Goal: Obtain resource: Obtain resource

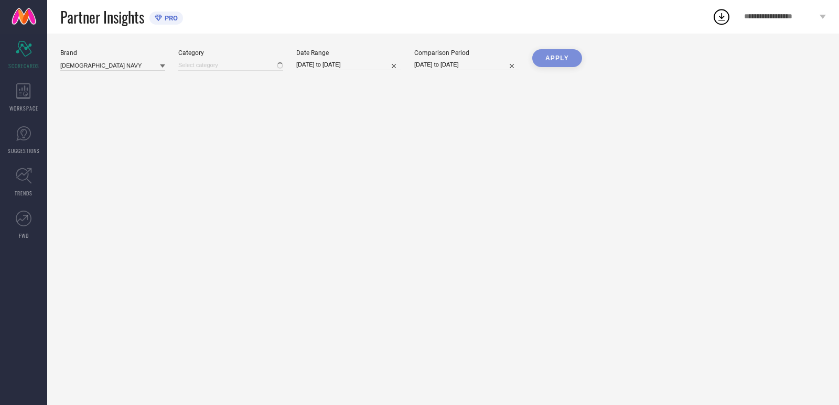
type input "All"
click at [20, 95] on icon at bounding box center [23, 91] width 15 height 16
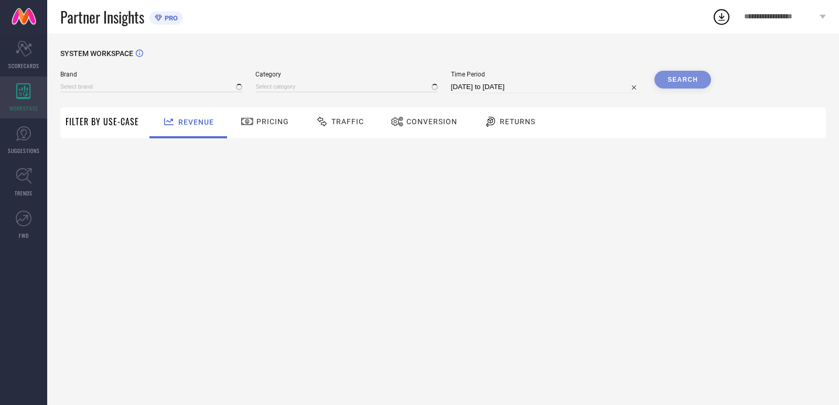
type input "[DEMOGRAPHIC_DATA] NAVY"
type input "All"
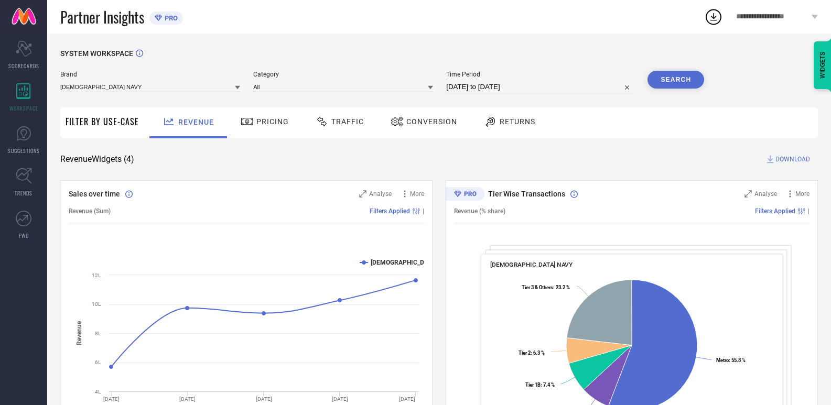
click at [236, 87] on icon at bounding box center [237, 87] width 5 height 5
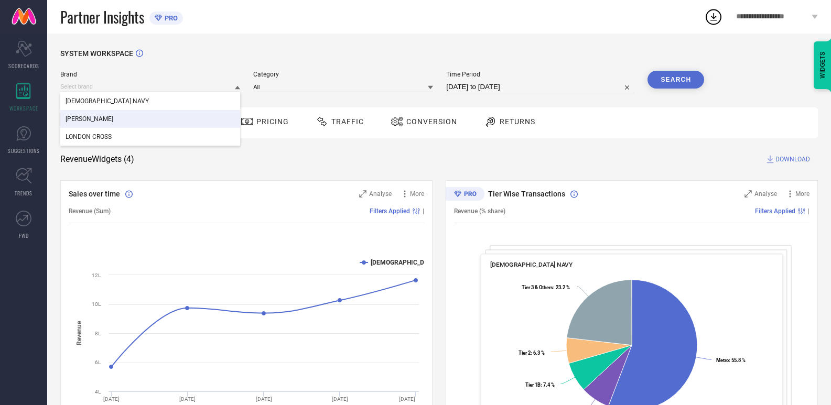
click at [114, 118] on div "[PERSON_NAME]" at bounding box center [150, 119] width 180 height 18
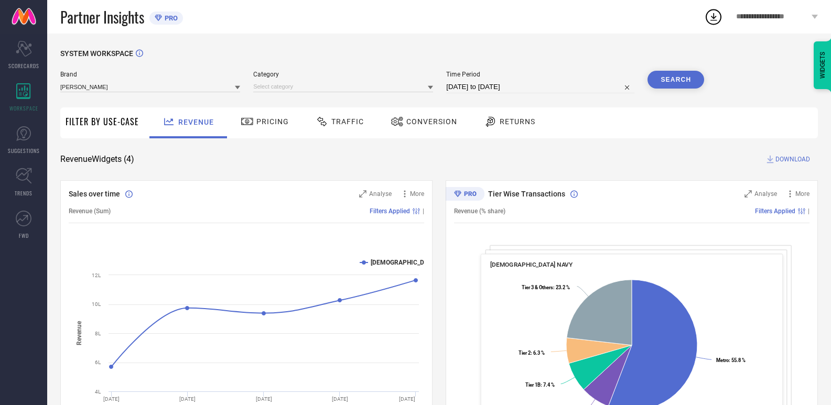
click at [433, 86] on icon at bounding box center [430, 88] width 5 height 4
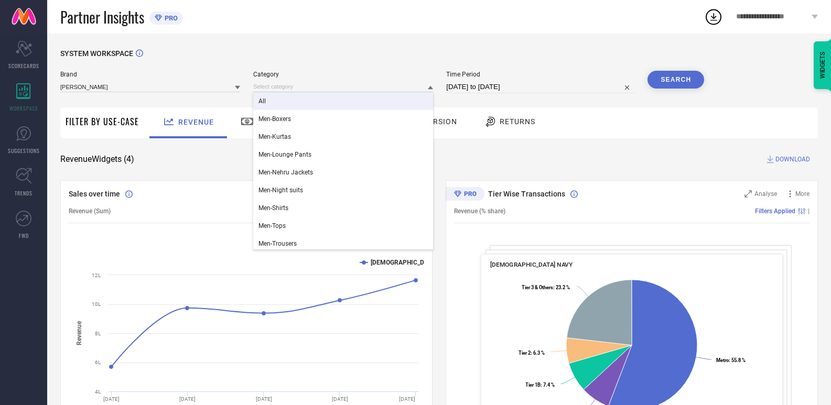
click at [264, 103] on span "All" at bounding box center [261, 101] width 7 height 7
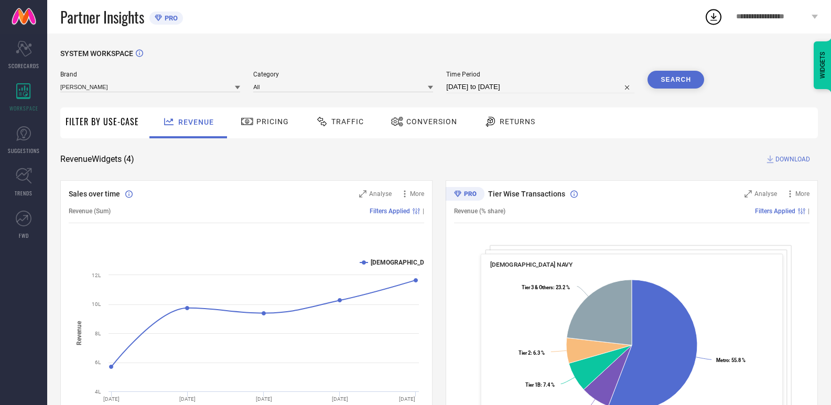
click at [482, 88] on input "[DATE] to [DATE]" at bounding box center [540, 87] width 188 height 13
select select "7"
select select "2025"
select select "8"
select select "2025"
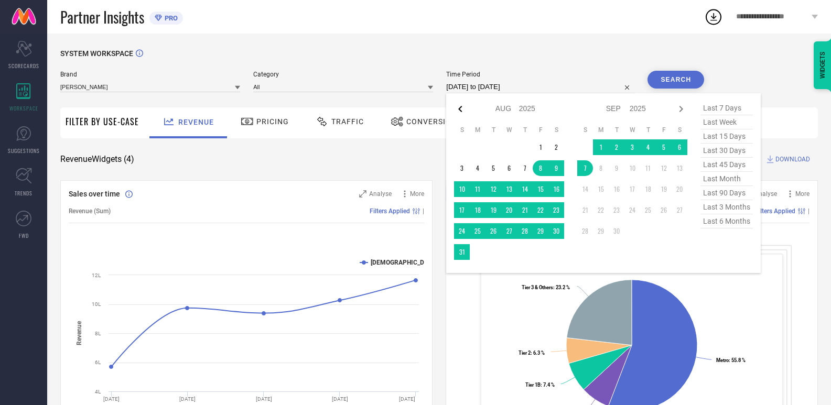
click at [463, 111] on icon at bounding box center [460, 109] width 13 height 13
select select "6"
select select "2025"
select select "7"
select select "2025"
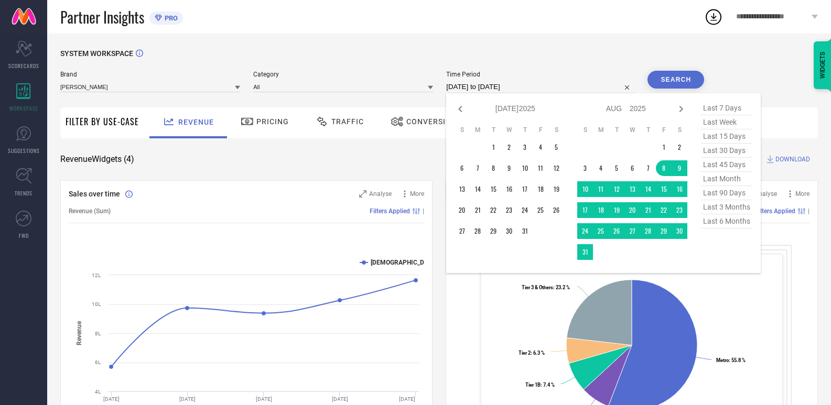
click at [463, 111] on icon at bounding box center [460, 109] width 13 height 13
select select "5"
select select "2025"
select select "6"
select select "2025"
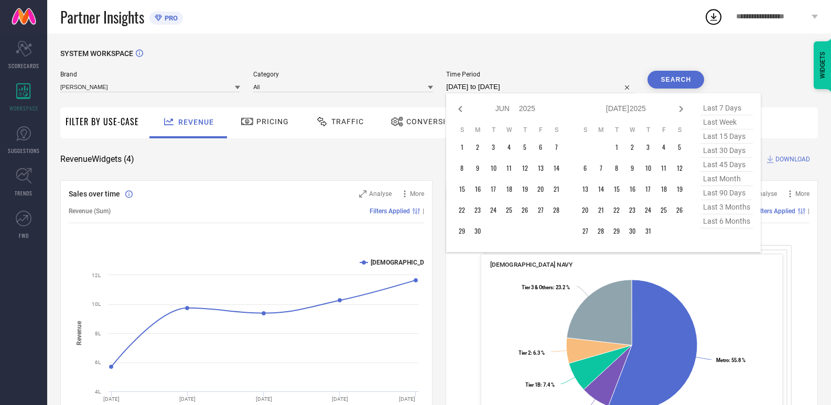
click at [463, 111] on icon at bounding box center [460, 109] width 13 height 13
select select "4"
select select "2025"
select select "5"
select select "2025"
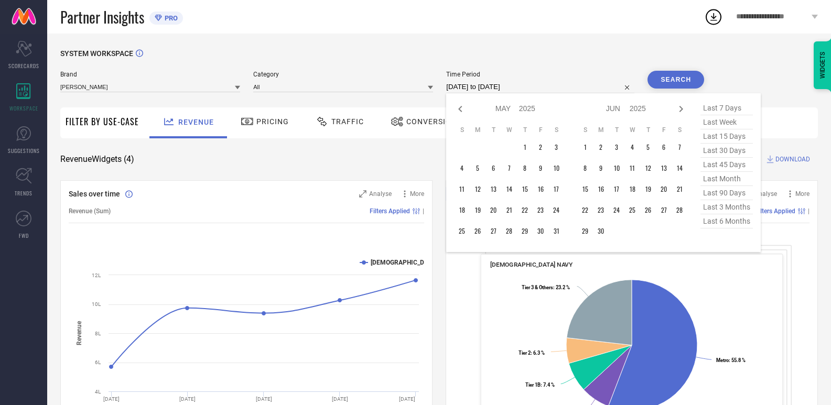
click at [463, 111] on icon at bounding box center [460, 109] width 13 height 13
select select "3"
select select "2025"
select select "4"
select select "2025"
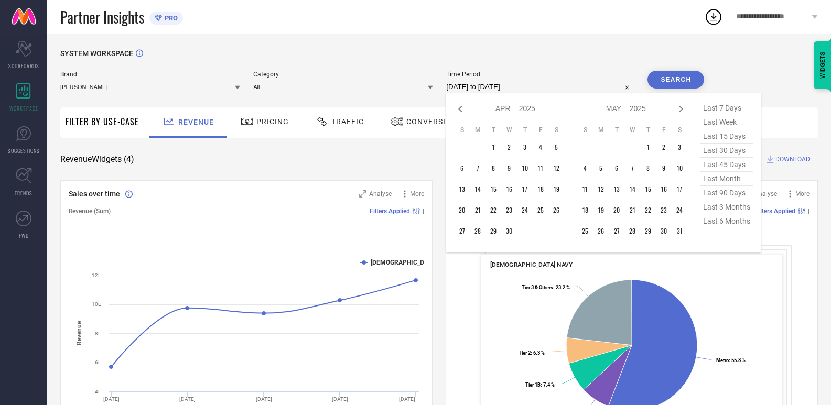
click at [522, 106] on select "2015 2016 2017 2018 2019 2020 2021 2022 2023 2024 2025 2026 2027 2028 2029 2030…" at bounding box center [527, 108] width 17 height 15
select select "3"
select select "2024"
select select "4"
select select "2024"
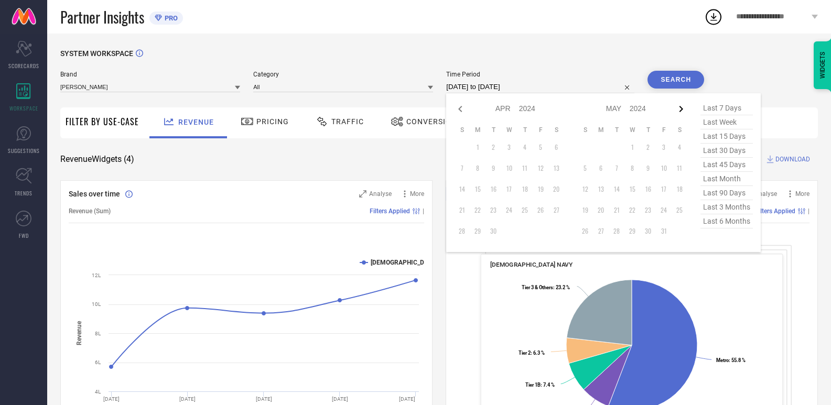
click at [681, 106] on icon at bounding box center [681, 109] width 13 height 13
select select "4"
select select "2024"
select select "5"
select select "2024"
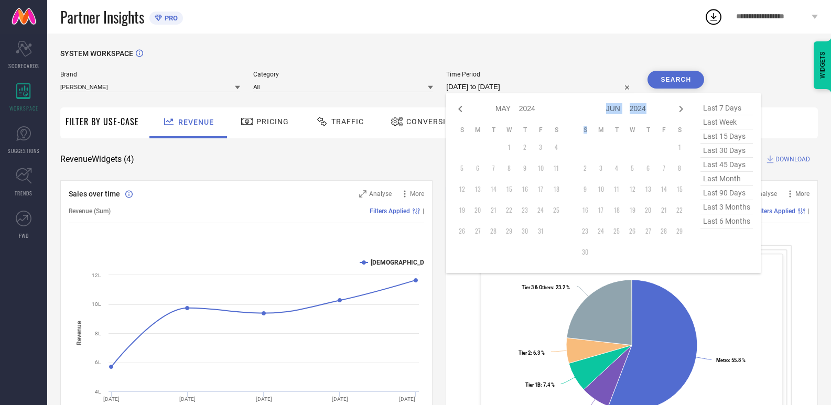
click at [681, 106] on icon at bounding box center [681, 109] width 13 height 13
select select "5"
select select "2024"
select select "6"
select select "2024"
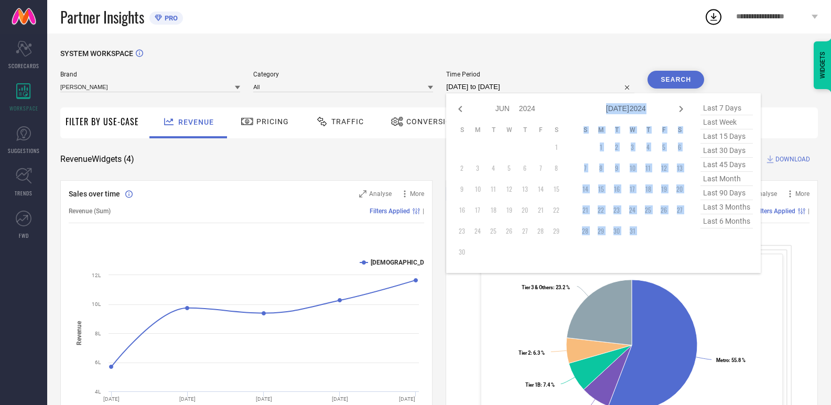
click at [681, 106] on icon at bounding box center [681, 109] width 13 height 13
select select "6"
select select "2024"
select select "7"
select select "2024"
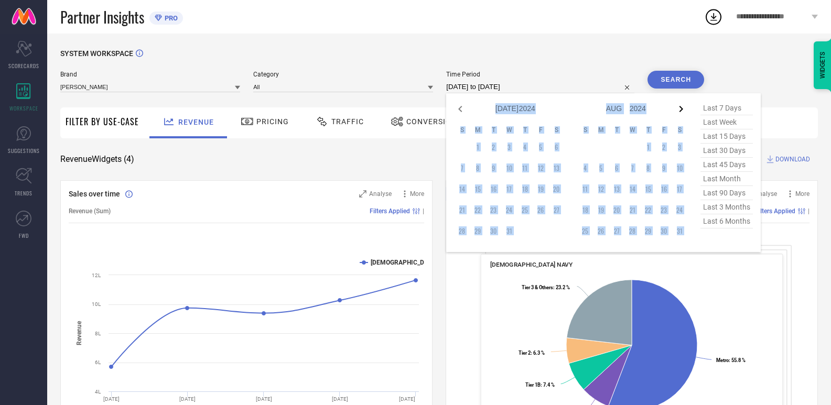
click at [680, 107] on icon at bounding box center [681, 109] width 13 height 13
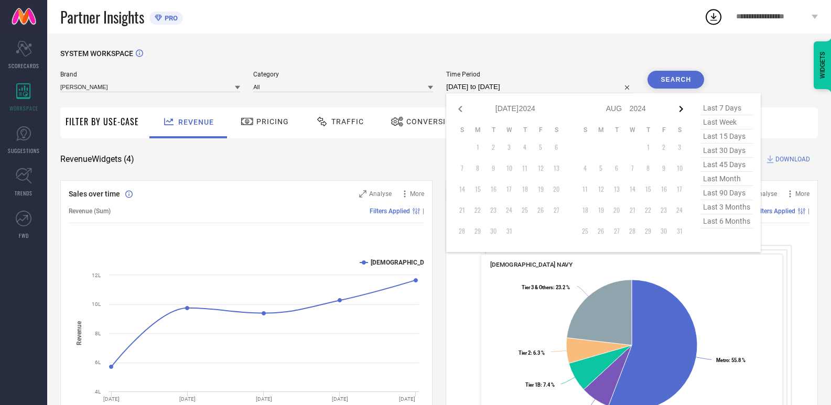
select select "7"
select select "2024"
select select "8"
select select "2024"
click at [528, 150] on td "1" at bounding box center [525, 147] width 16 height 16
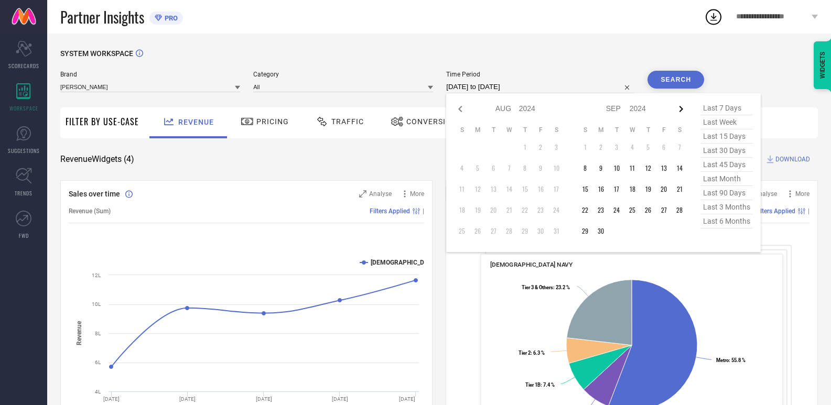
click at [682, 109] on icon at bounding box center [681, 109] width 13 height 13
select select "8"
select select "2024"
select select "9"
select select "2024"
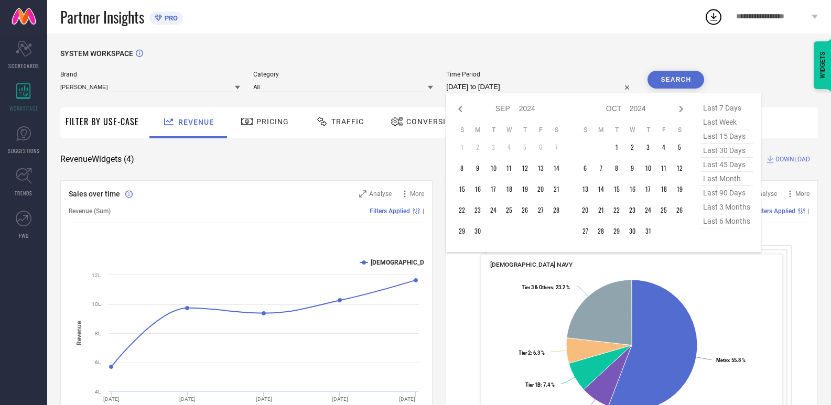
click at [467, 154] on td "1" at bounding box center [462, 147] width 16 height 16
click at [726, 213] on span "last 3 months" at bounding box center [726, 207] width 52 height 14
type input "[DATE] to [DATE]"
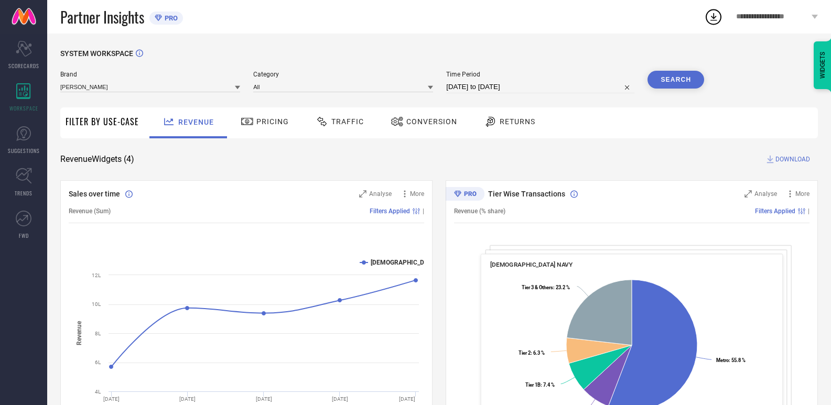
select select "5"
select select "2025"
select select "6"
select select "2025"
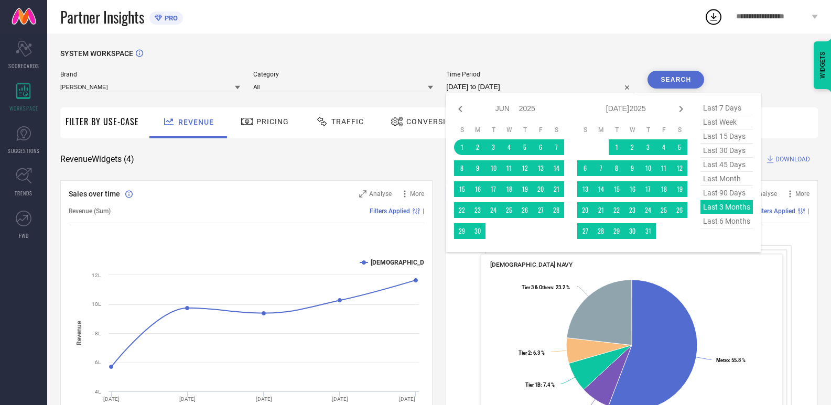
click at [588, 85] on input "[DATE] to [DATE]" at bounding box center [540, 87] width 188 height 13
click at [720, 226] on span "last 6 months" at bounding box center [726, 221] width 52 height 14
type input "[DATE] to [DATE]"
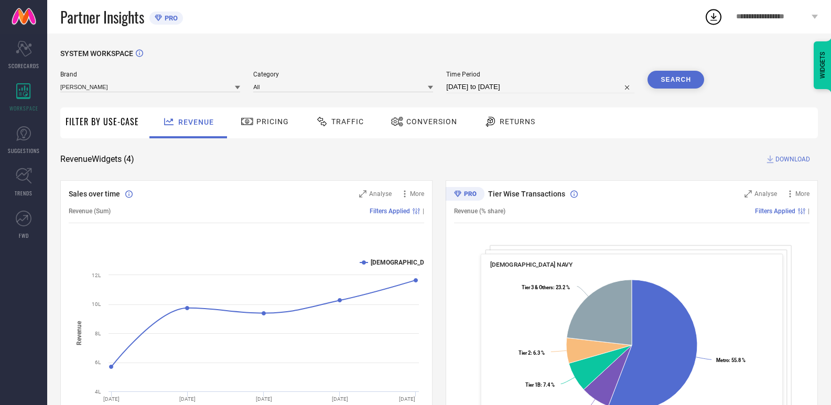
click at [435, 121] on span "Conversion" at bounding box center [431, 121] width 51 height 8
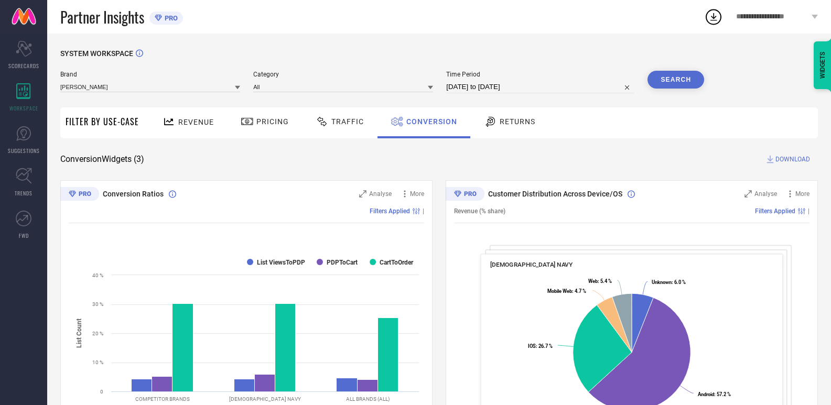
select select "2"
select select "2025"
select select "3"
select select "2025"
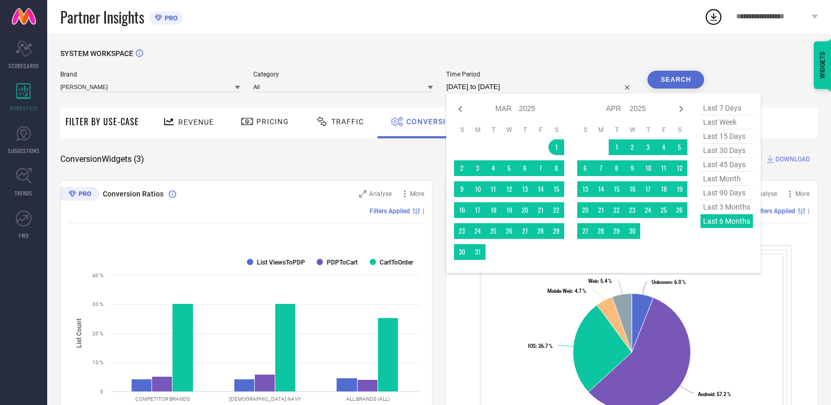
click at [532, 86] on input "[DATE] to [DATE]" at bounding box center [540, 87] width 188 height 13
click at [715, 226] on div "last 7 days last week last 15 days last 30 days last 45 days last month last 90…" at bounding box center [726, 183] width 52 height 164
click at [737, 70] on div "SYSTEM WORKSPACE" at bounding box center [439, 59] width 758 height 21
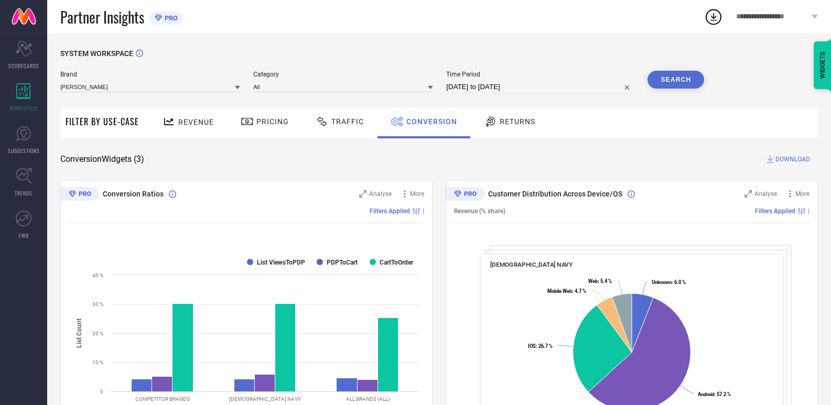
click at [778, 160] on span "DOWNLOAD" at bounding box center [792, 159] width 35 height 10
click at [714, 13] on icon at bounding box center [713, 16] width 19 height 19
click at [615, 69] on div "SYSTEM WORKSPACE" at bounding box center [439, 59] width 758 height 21
click at [236, 88] on icon at bounding box center [237, 87] width 5 height 5
click at [84, 101] on span "[PERSON_NAME]" at bounding box center [90, 101] width 48 height 7
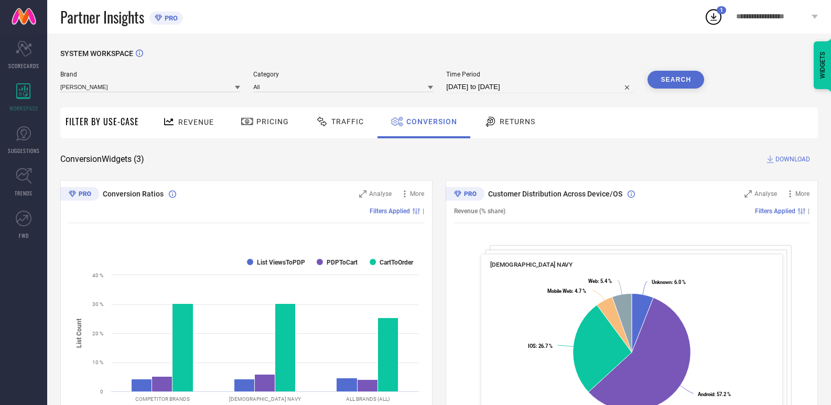
click at [124, 194] on span "Conversion Ratios" at bounding box center [133, 194] width 61 height 8
click at [670, 248] on span "[DEMOGRAPHIC_DATA] NAVY" at bounding box center [693, 245] width 83 height 7
click at [646, 247] on icon "Approve /Deselected" at bounding box center [641, 245] width 9 height 8
click at [788, 212] on span "Filters Applied" at bounding box center [775, 211] width 40 height 7
click at [803, 211] on icon at bounding box center [801, 211] width 7 height 6
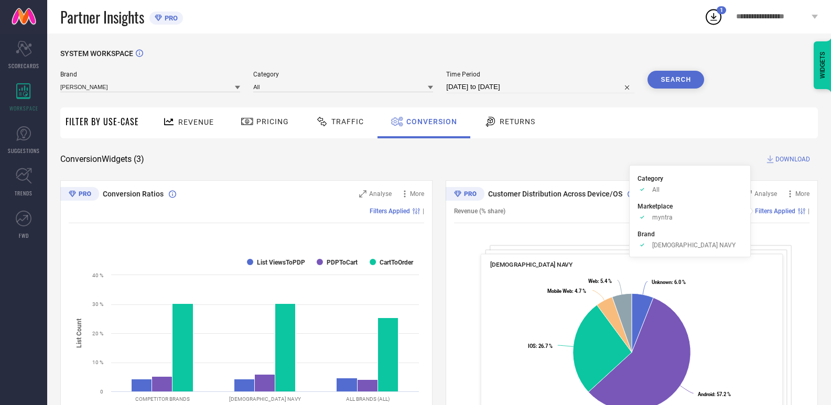
click at [774, 213] on span "Filters Applied" at bounding box center [775, 211] width 40 height 7
click at [798, 211] on icon at bounding box center [801, 211] width 7 height 6
click at [788, 158] on span "DOWNLOAD" at bounding box center [792, 159] width 35 height 10
click at [609, 167] on div "SYSTEM WORKSPACE [PERSON_NAME] Category All Time Period [DATE] to [DATE] Search…" at bounding box center [439, 383] width 758 height 668
click at [426, 122] on span "Conversion" at bounding box center [431, 121] width 51 height 8
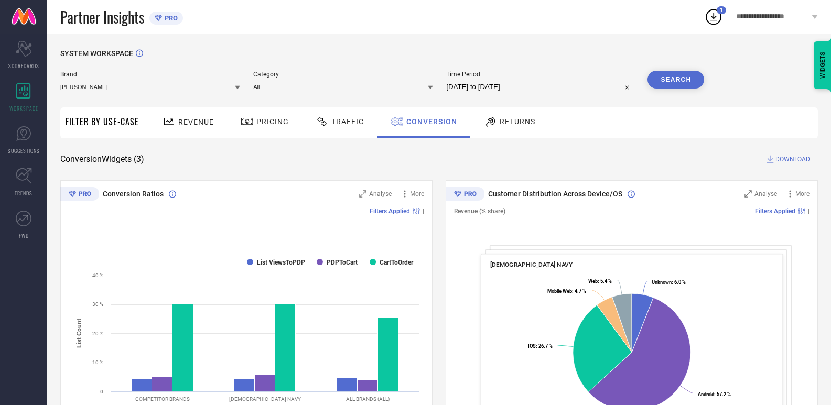
select select "2"
select select "2025"
select select "3"
select select "2025"
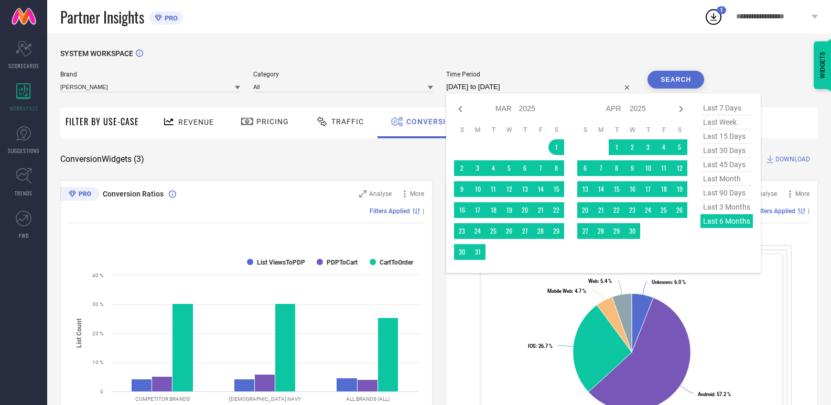
click at [534, 86] on input "[DATE] to [DATE]" at bounding box center [540, 87] width 188 height 13
click at [460, 109] on icon at bounding box center [460, 109] width 13 height 13
select select "1"
select select "2025"
select select "2"
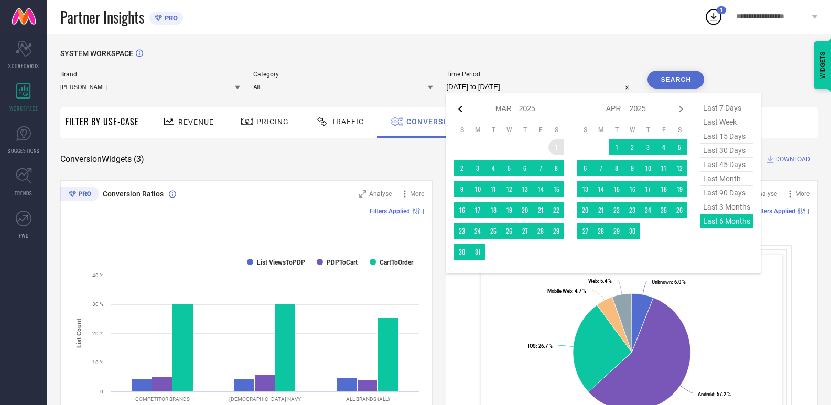
select select "2025"
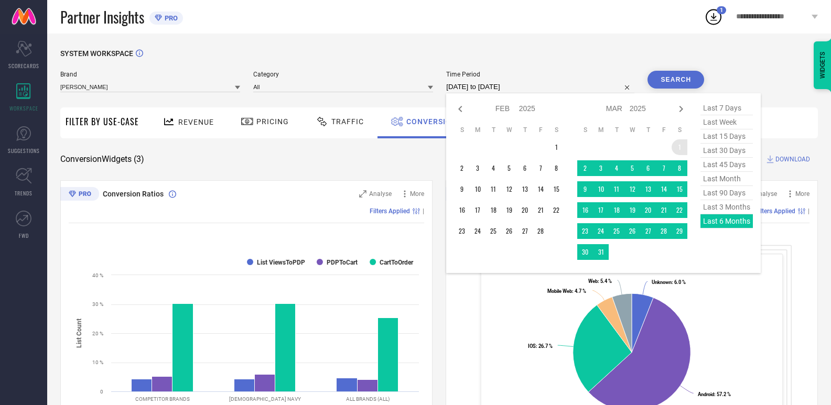
click at [469, 111] on div "Jan Feb Mar Apr May Jun [DATE] Aug Sep Oct Nov [DATE] 2016 2017 2018 2019 2020 …" at bounding box center [516, 108] width 98 height 15
click at [535, 111] on div "Jan Feb Mar Apr May Jun [DATE] Aug Sep Oct Nov [DATE] 2016 2017 2018 2019 2020 …" at bounding box center [516, 108] width 98 height 15
click at [531, 110] on select "2015 2016 2017 2018 2019 2020 2021 2022 2023 2024 2025 2026 2027 2028 2029 2030…" at bounding box center [527, 108] width 17 height 15
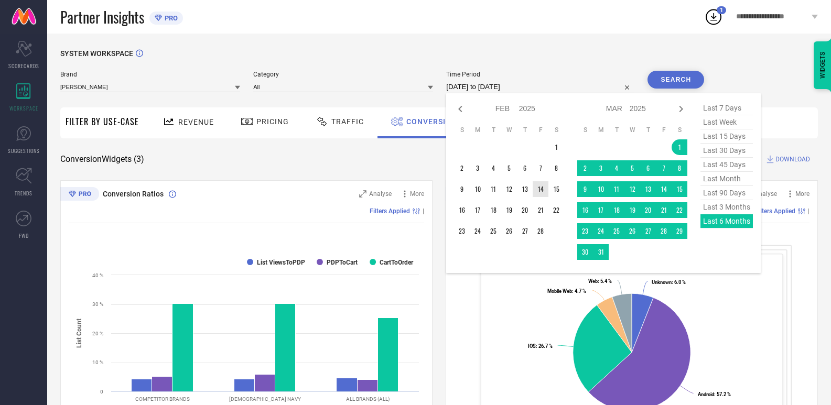
select select "1"
select select "2024"
select select "2"
select select "2024"
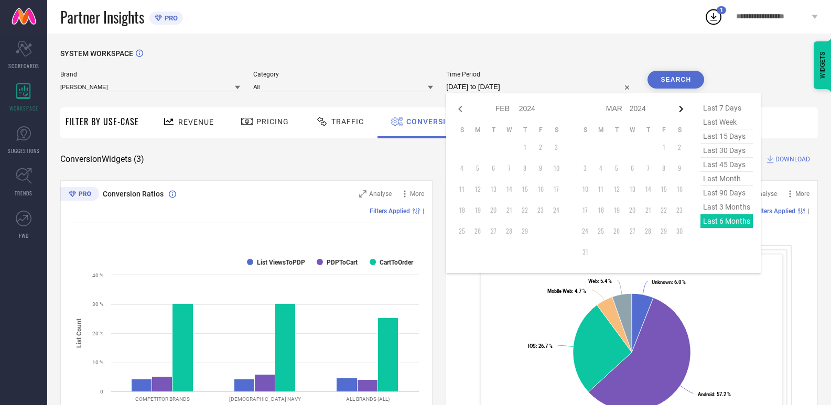
click at [683, 109] on icon at bounding box center [681, 109] width 13 height 13
select select "2"
select select "2024"
select select "3"
select select "2024"
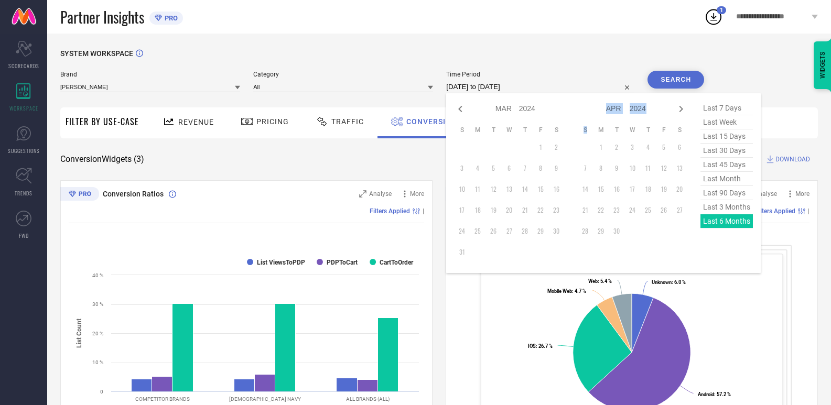
click at [683, 109] on icon at bounding box center [681, 109] width 13 height 13
select select "3"
select select "2024"
select select "4"
select select "2024"
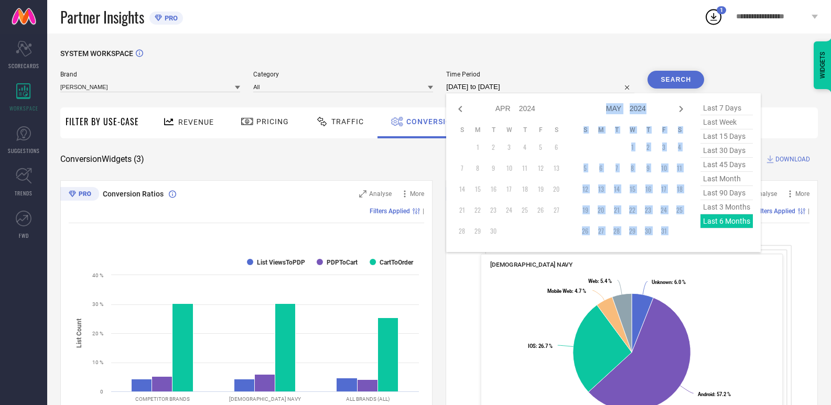
click at [683, 109] on icon at bounding box center [681, 109] width 13 height 13
select select "4"
select select "2024"
select select "5"
select select "2024"
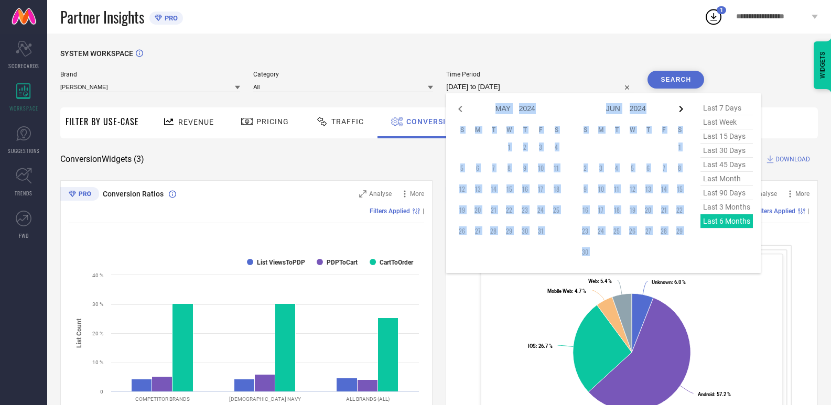
click at [683, 108] on icon at bounding box center [681, 109] width 4 height 6
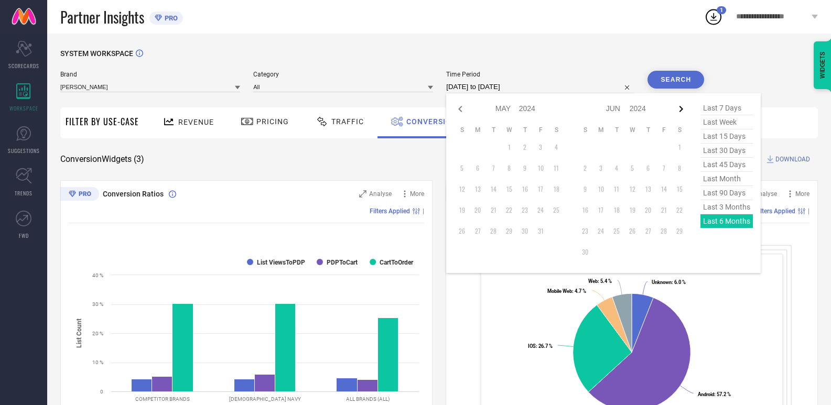
select select "5"
select select "2024"
select select "6"
select select "2024"
click at [683, 107] on icon at bounding box center [681, 109] width 4 height 6
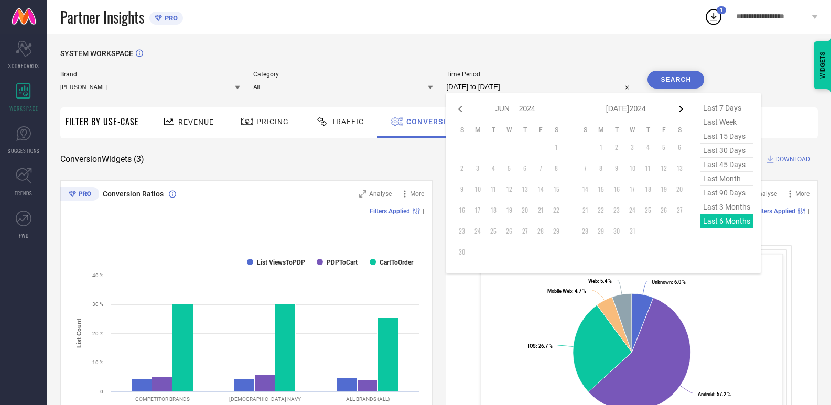
select select "6"
select select "2024"
select select "7"
select select "2024"
click at [683, 107] on icon at bounding box center [681, 109] width 4 height 6
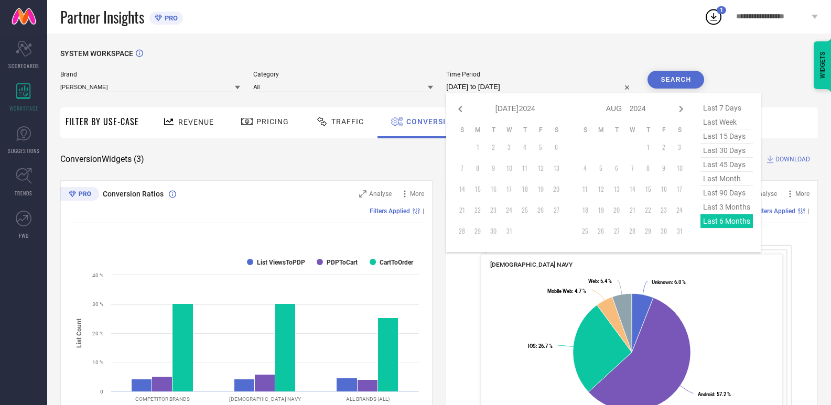
select select "7"
select select "2024"
select select "8"
select select "2024"
type input "After [DATE]"
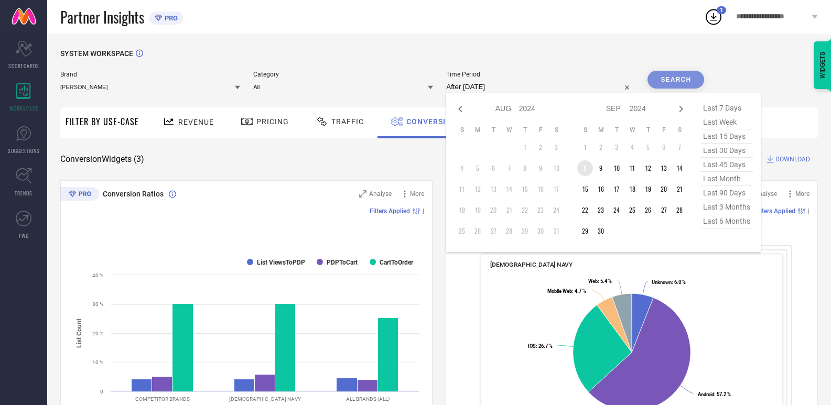
click at [587, 166] on td "8" at bounding box center [585, 168] width 16 height 16
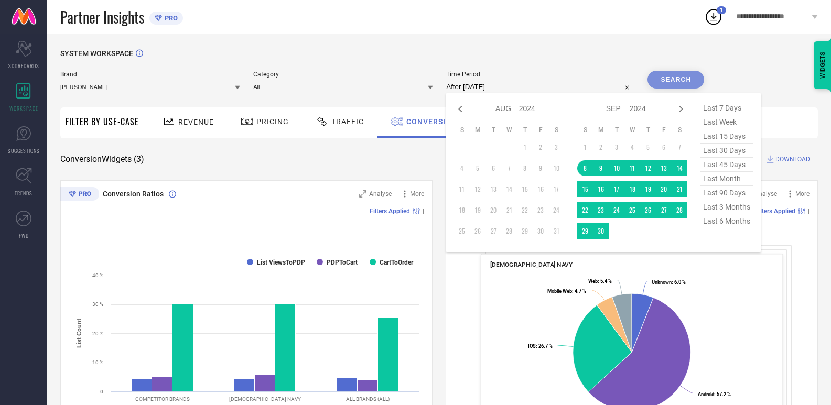
click at [624, 234] on td at bounding box center [617, 231] width 16 height 16
click at [611, 235] on td at bounding box center [617, 231] width 16 height 16
click at [682, 110] on icon at bounding box center [681, 109] width 13 height 13
select select "8"
select select "2024"
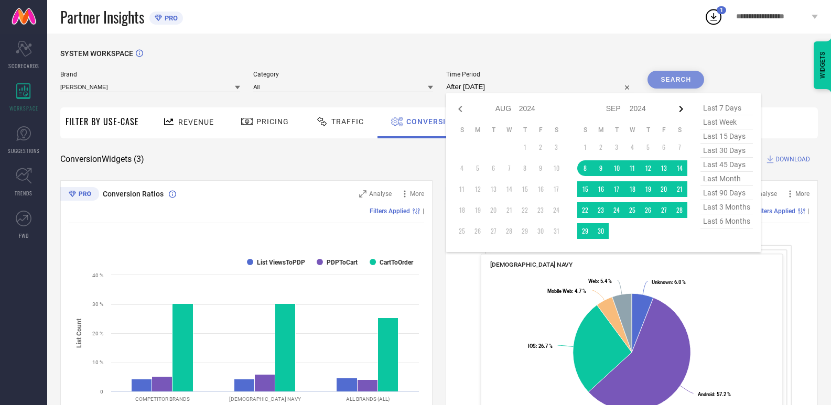
select select "9"
select select "2024"
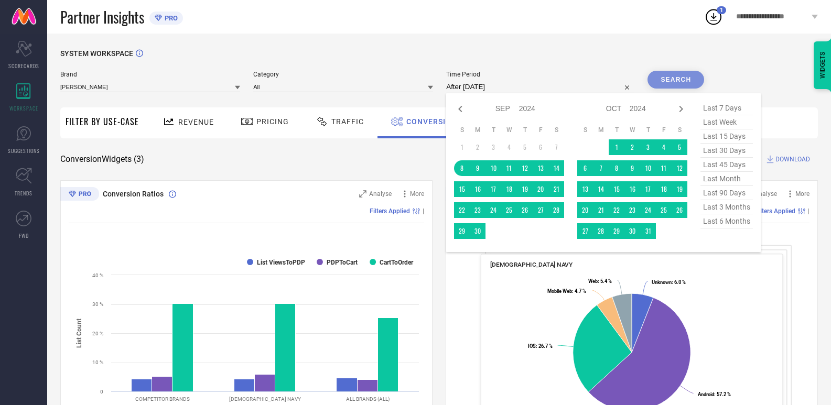
click at [642, 111] on select "2014 2015 2016 2017 2018 2019 2020 2021 2022 2023 2024 2025 2026 2027 2028 2029…" at bounding box center [638, 108] width 17 height 15
select select "8"
select select "2025"
select select "9"
select select "2025"
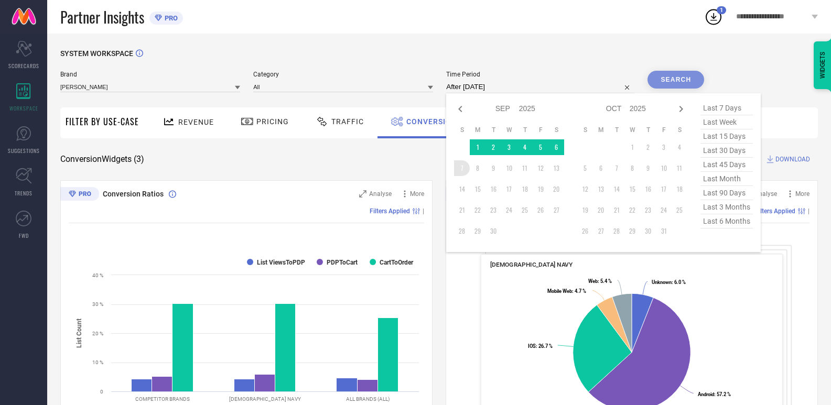
type input "[DATE] to [DATE]"
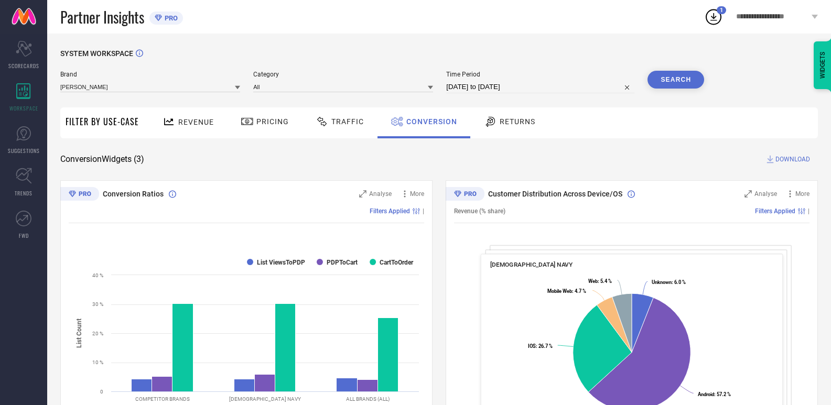
click at [683, 82] on button "Search" at bounding box center [675, 80] width 57 height 18
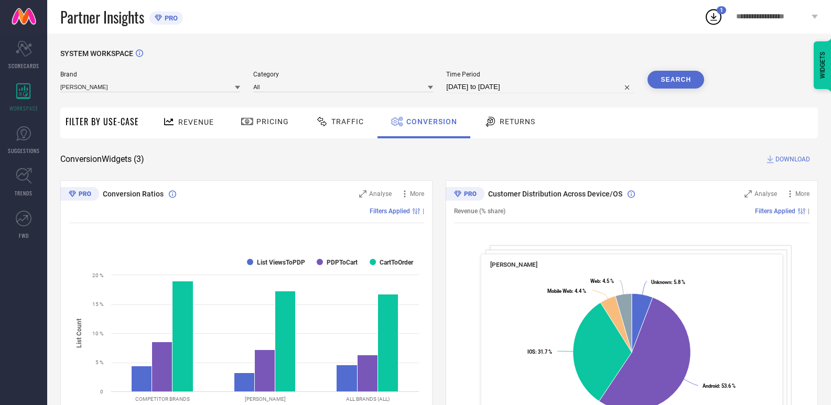
click at [794, 158] on span "DOWNLOAD" at bounding box center [792, 159] width 35 height 10
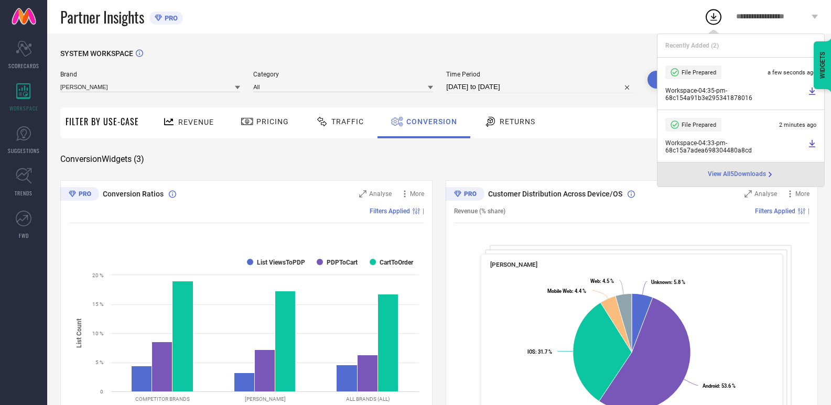
click at [593, 54] on div "SYSTEM WORKSPACE" at bounding box center [439, 59] width 758 height 21
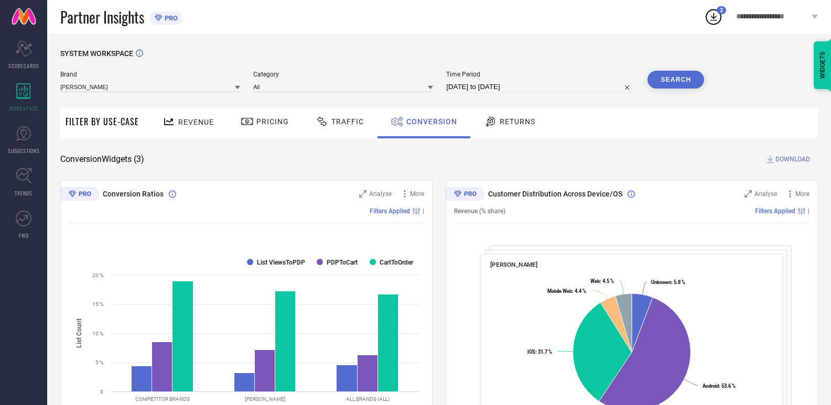
click at [561, 86] on input "[DATE] to [DATE]" at bounding box center [540, 87] width 188 height 13
select select "8"
select select "2024"
select select "9"
select select "2024"
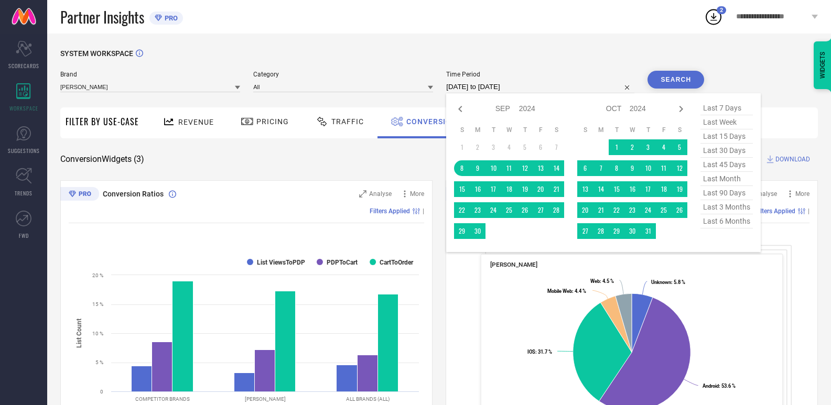
click at [717, 225] on span "last 6 months" at bounding box center [726, 221] width 52 height 14
type input "[DATE] to [DATE]"
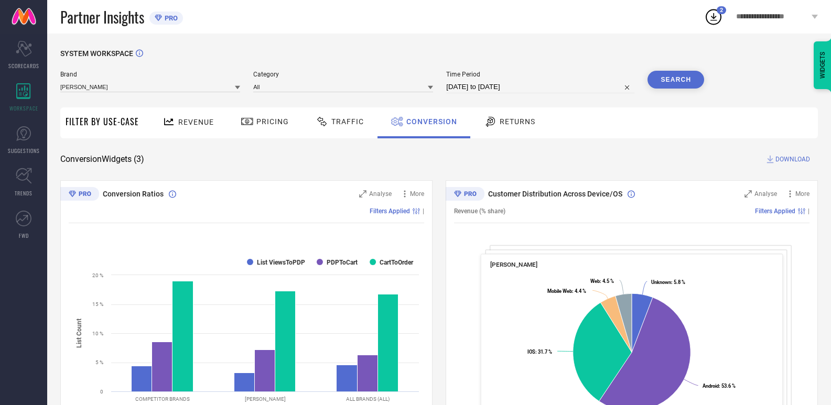
click at [667, 79] on button "Search" at bounding box center [675, 80] width 57 height 18
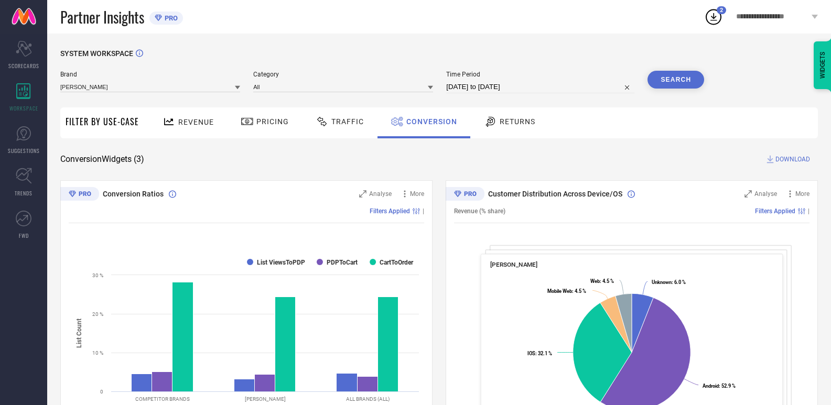
click at [712, 10] on circle at bounding box center [713, 17] width 15 height 15
click at [553, 62] on div "SYSTEM WORKSPACE" at bounding box center [439, 59] width 758 height 21
select select "2"
select select "2025"
select select "3"
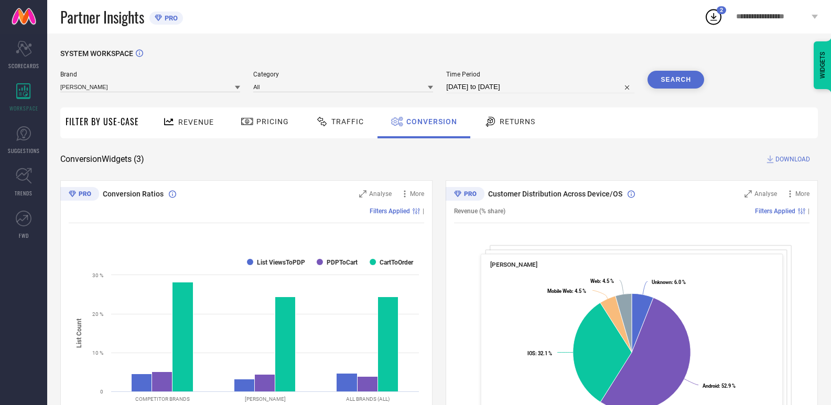
select select "2025"
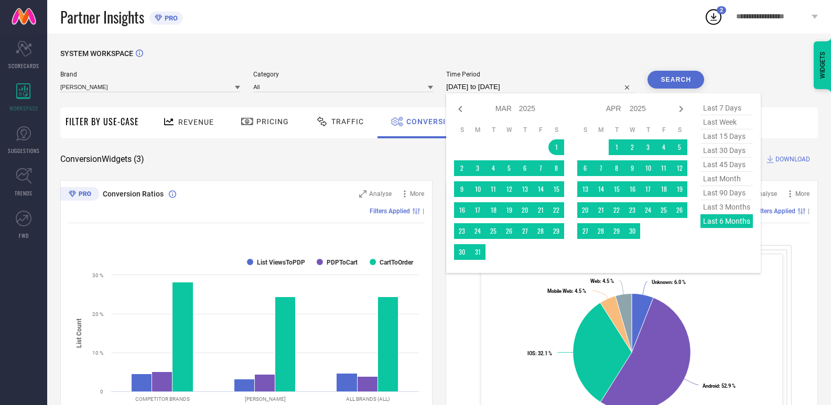
click at [549, 85] on input "[DATE] to [DATE]" at bounding box center [540, 87] width 188 height 13
click at [524, 110] on select "2015 2016 2017 2018 2019 2020 2021 2022 2023 2024 2025 2026 2027 2028 2029 2030…" at bounding box center [527, 108] width 17 height 15
select select "2"
select select "2024"
select select "3"
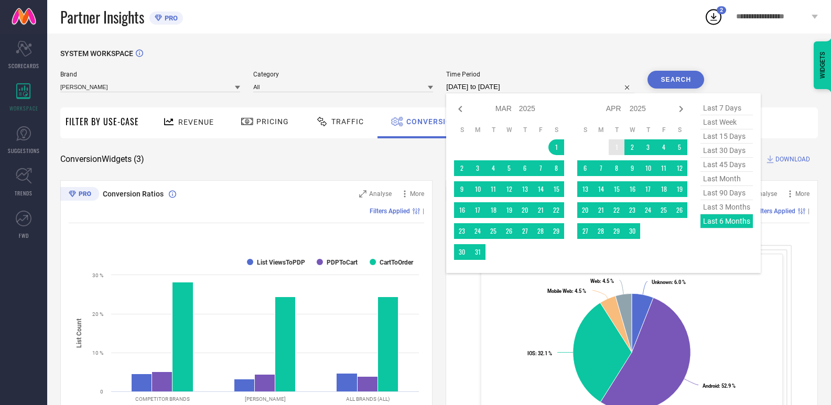
select select "2024"
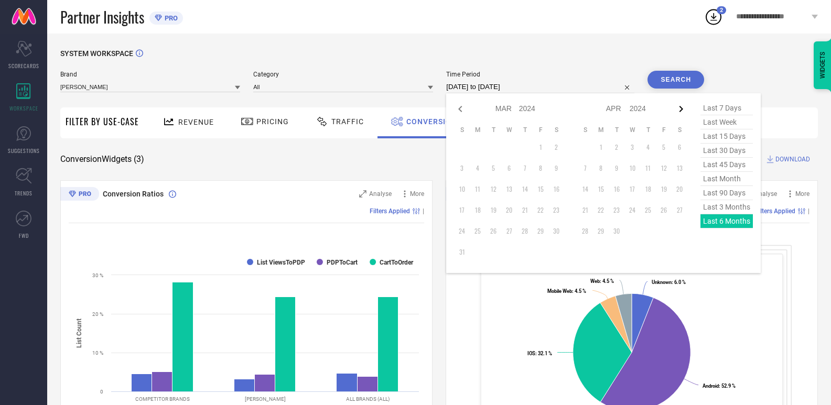
click at [683, 109] on icon at bounding box center [681, 109] width 13 height 13
select select "3"
select select "2024"
select select "4"
select select "2024"
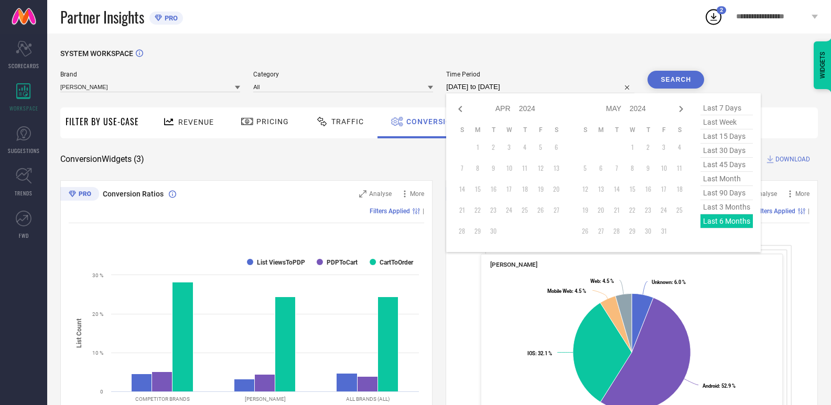
click at [683, 109] on icon at bounding box center [681, 109] width 13 height 13
select select "4"
select select "2024"
select select "5"
select select "2024"
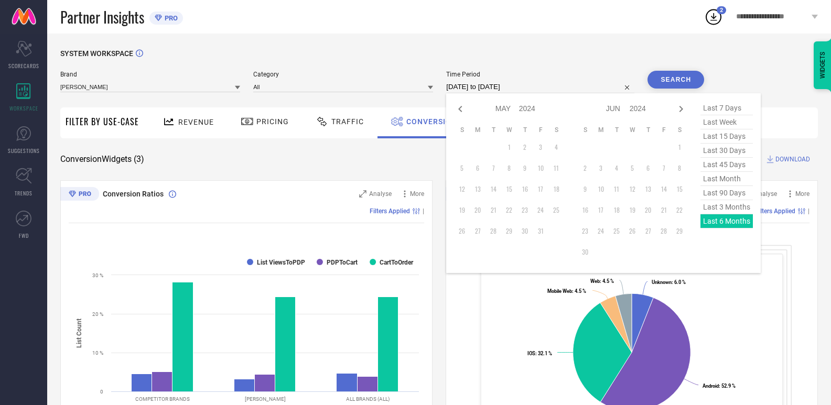
click at [683, 109] on icon at bounding box center [681, 109] width 13 height 13
select select "5"
select select "2024"
select select "6"
select select "2024"
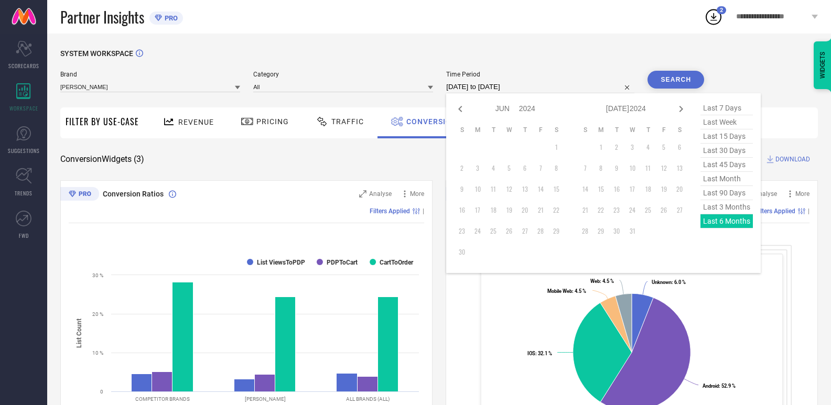
click at [683, 109] on icon at bounding box center [681, 109] width 13 height 13
select select "6"
select select "2024"
select select "7"
select select "2024"
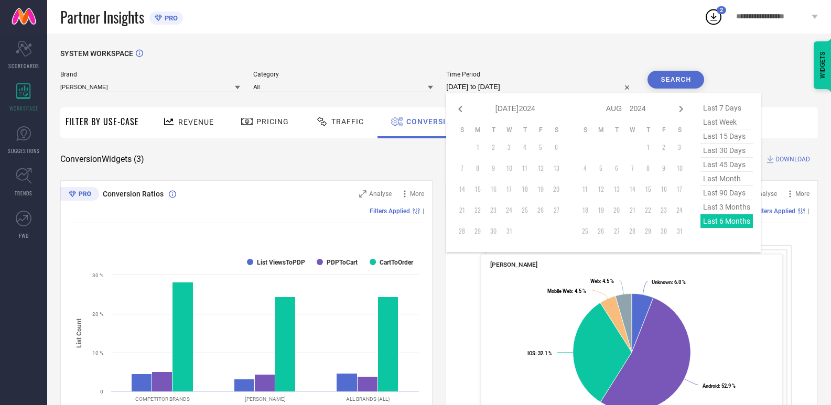
click at [652, 149] on td "1" at bounding box center [648, 147] width 16 height 16
click at [480, 149] on td "1" at bounding box center [478, 147] width 16 height 16
click at [681, 109] on icon at bounding box center [681, 109] width 13 height 13
select select "7"
select select "2024"
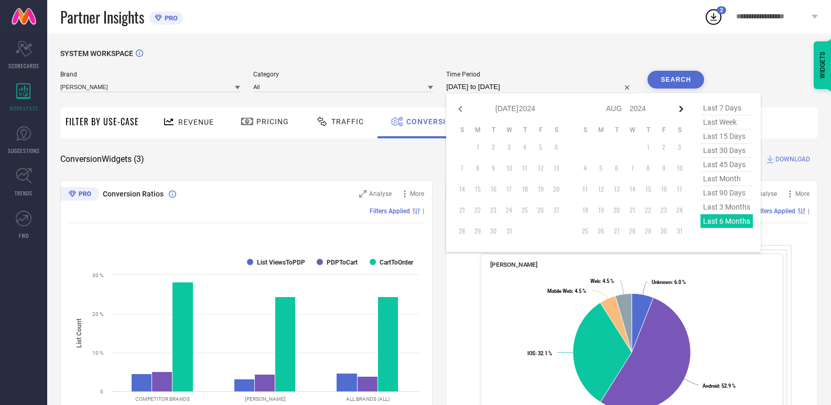
select select "8"
select select "2024"
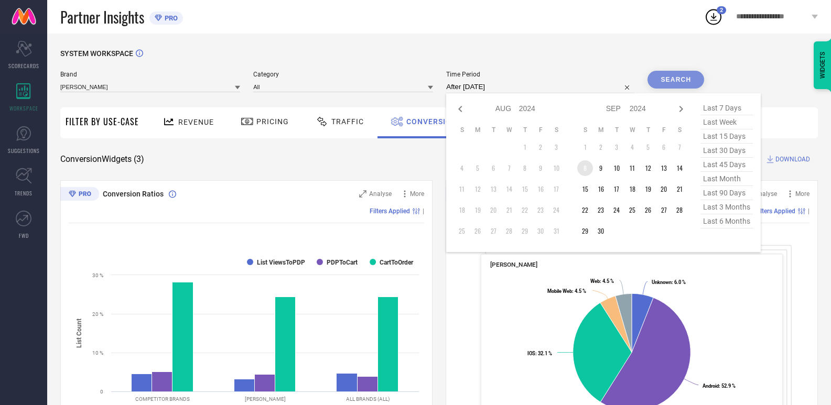
click at [588, 167] on td "8" at bounding box center [585, 168] width 16 height 16
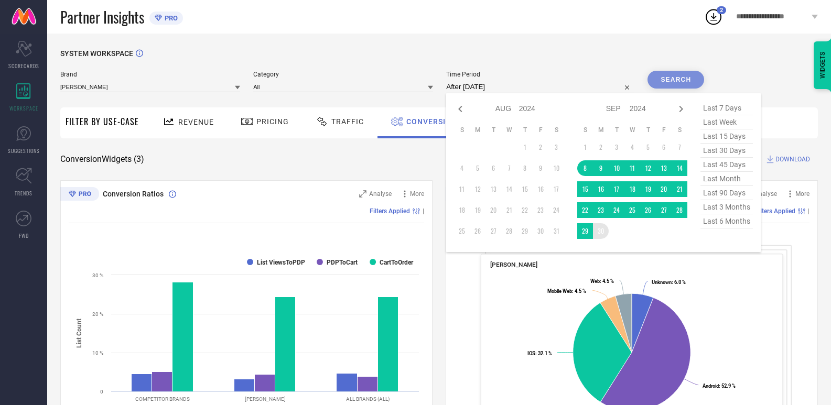
type input "[DATE] to [DATE]"
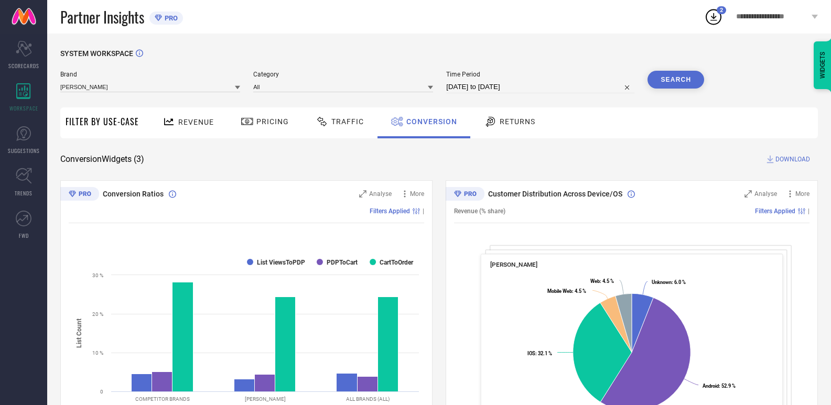
click at [555, 89] on input "[DATE] to [DATE]" at bounding box center [540, 87] width 188 height 13
select select "8"
select select "2024"
select select "9"
select select "2024"
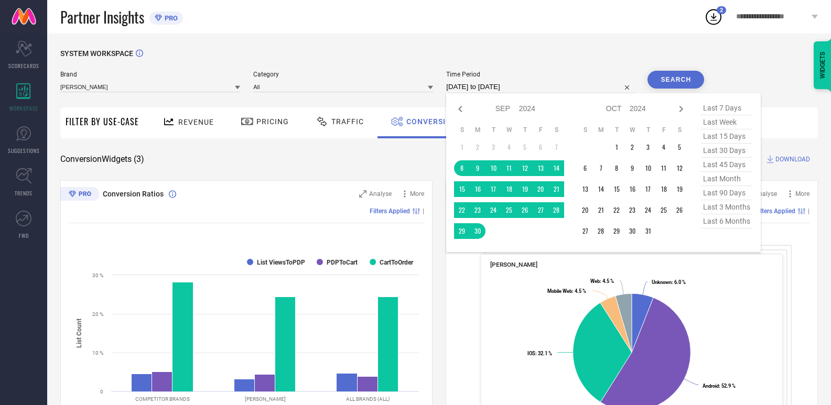
click at [636, 110] on select "2014 2015 2016 2017 2018 2019 2020 2021 2022 2023 2024 2025 2026 2027 2028 2029…" at bounding box center [638, 108] width 17 height 15
select select "8"
select select "2025"
select select "9"
select select "2025"
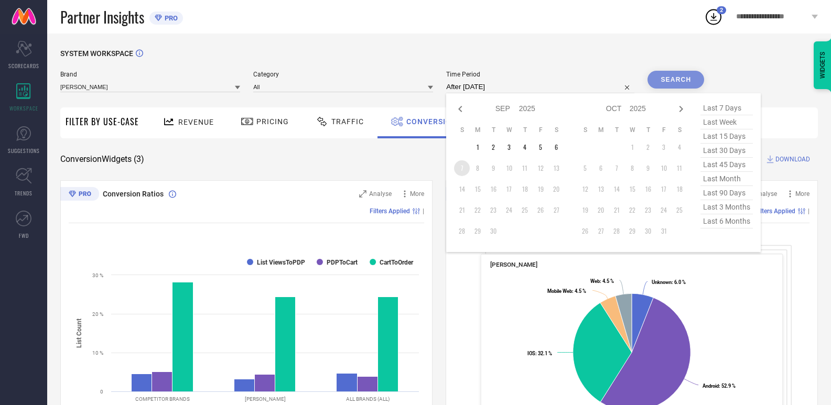
click at [466, 168] on td "7" at bounding box center [462, 168] width 16 height 16
type input "[DATE] to [DATE]"
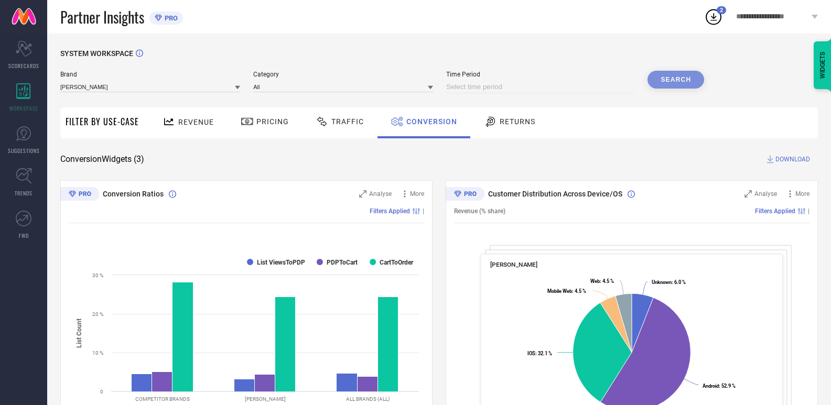
click at [505, 84] on input at bounding box center [540, 87] width 188 height 13
select select "8"
select select "2025"
select select "9"
select select "2025"
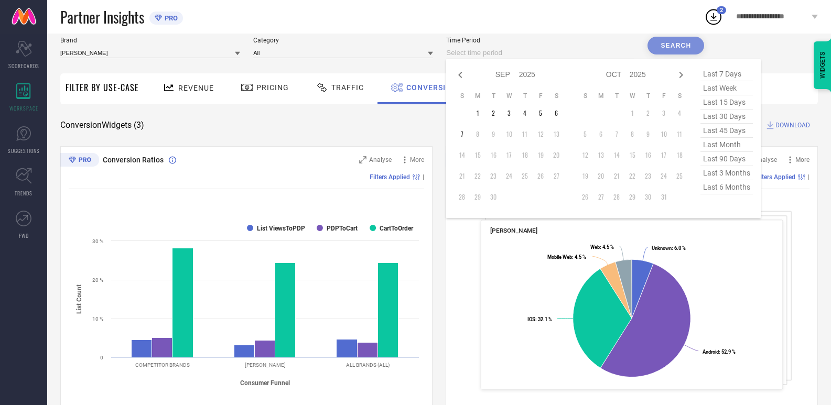
scroll to position [52, 0]
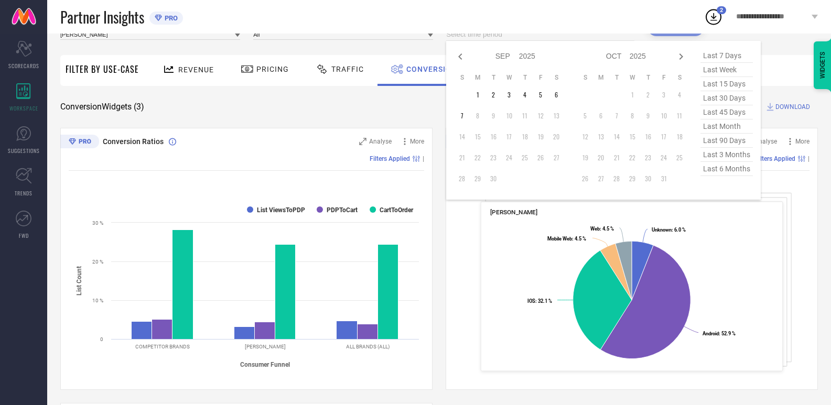
click at [724, 172] on span "last 6 months" at bounding box center [726, 169] width 52 height 14
type input "[DATE] to [DATE]"
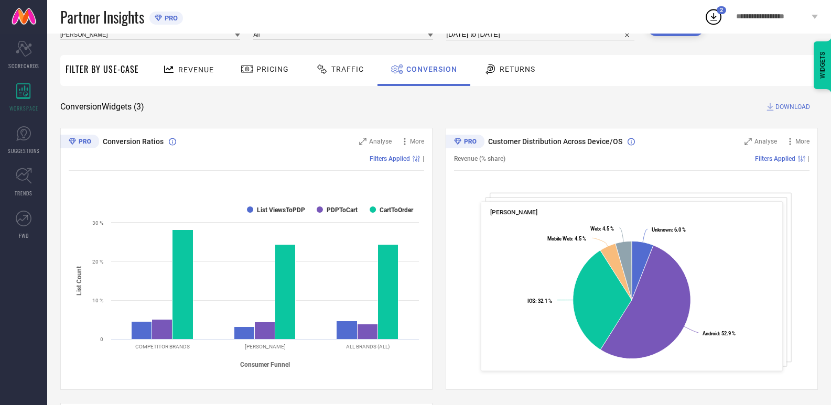
scroll to position [0, 0]
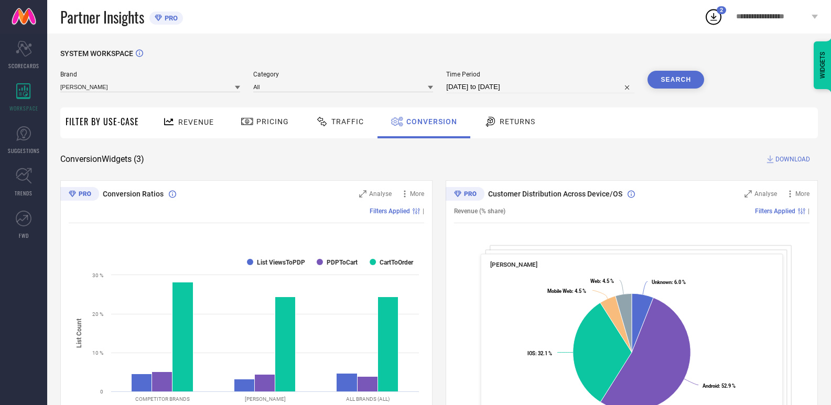
click at [679, 80] on button "Search" at bounding box center [675, 80] width 57 height 18
click at [680, 78] on button "Search" at bounding box center [675, 80] width 57 height 18
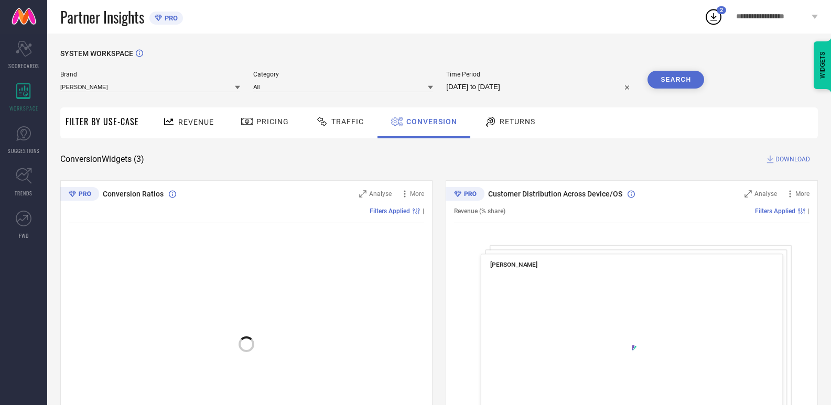
click at [777, 163] on span "DOWNLOAD" at bounding box center [792, 159] width 35 height 10
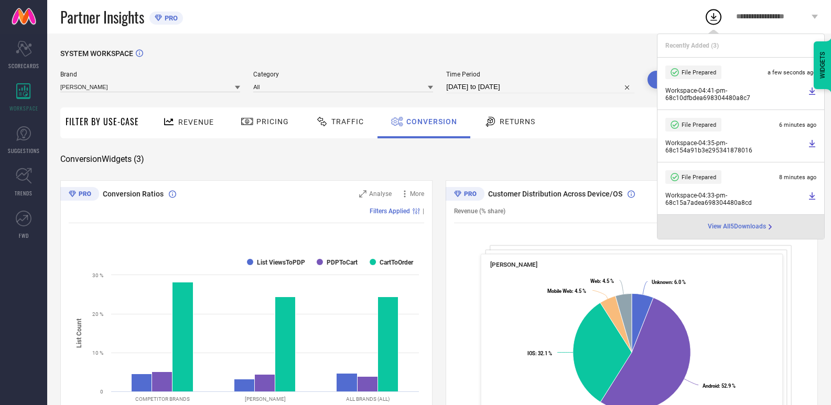
click at [545, 60] on div "SYSTEM WORKSPACE" at bounding box center [439, 59] width 758 height 21
